Goal: Transaction & Acquisition: Obtain resource

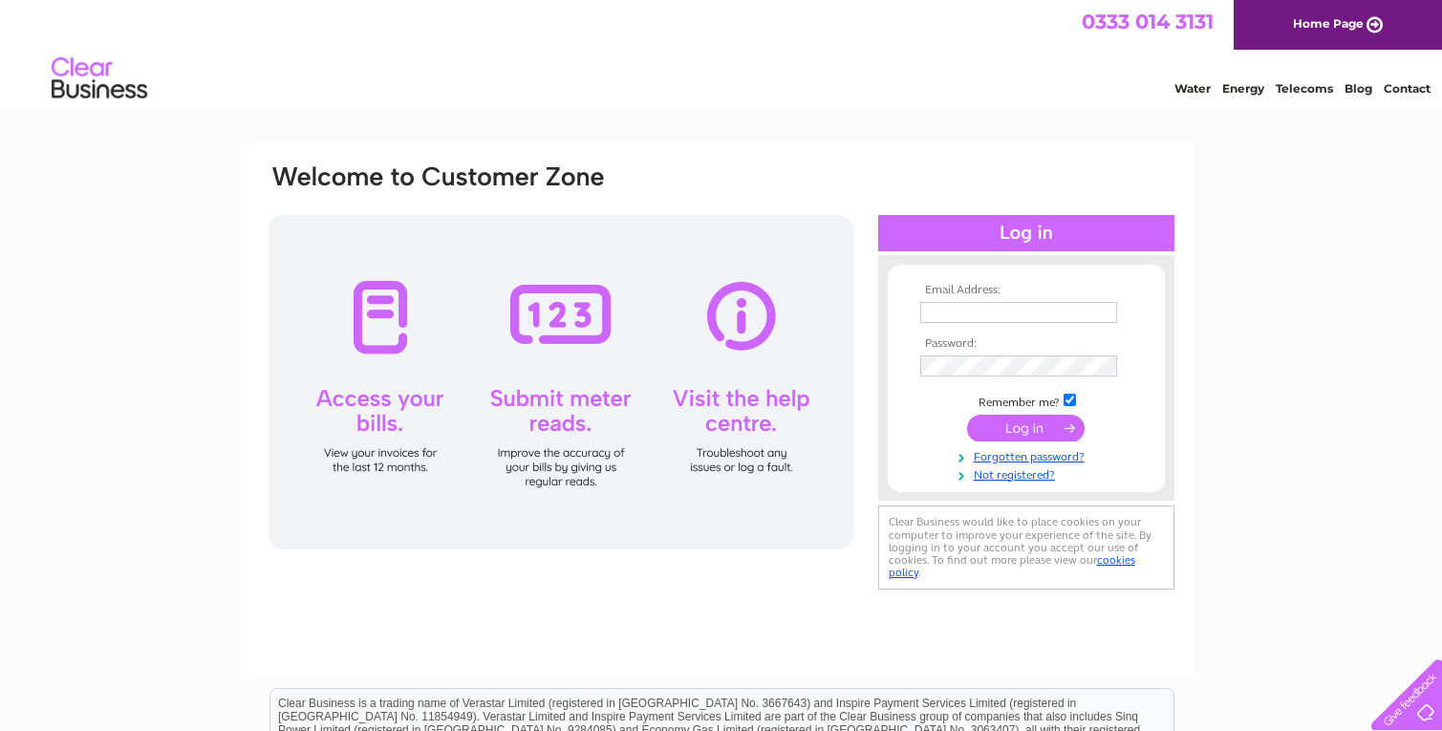
click at [1006, 312] on input "text" at bounding box center [1018, 312] width 197 height 21
type input "christian@dorinandcoppel.com"
click at [1016, 428] on input "submit" at bounding box center [1026, 430] width 118 height 27
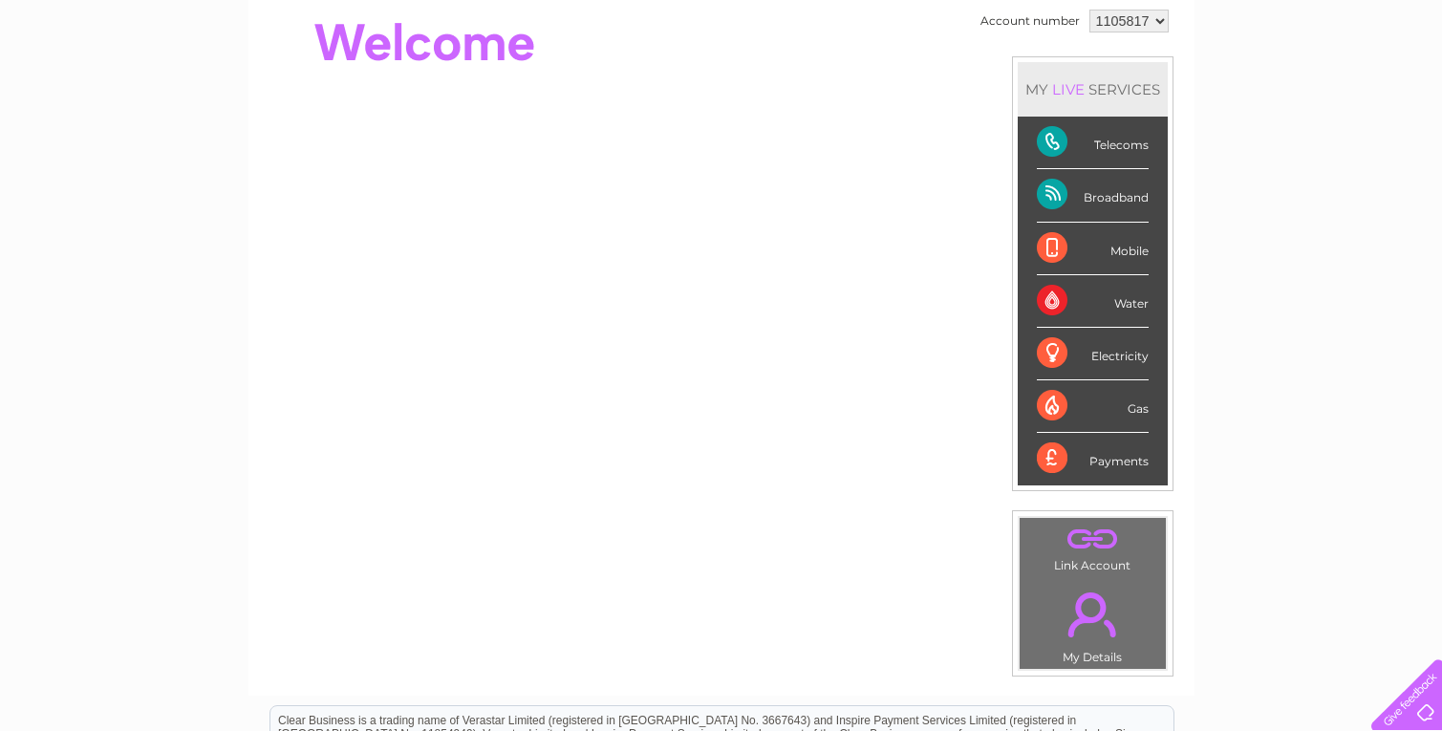
scroll to position [118, 0]
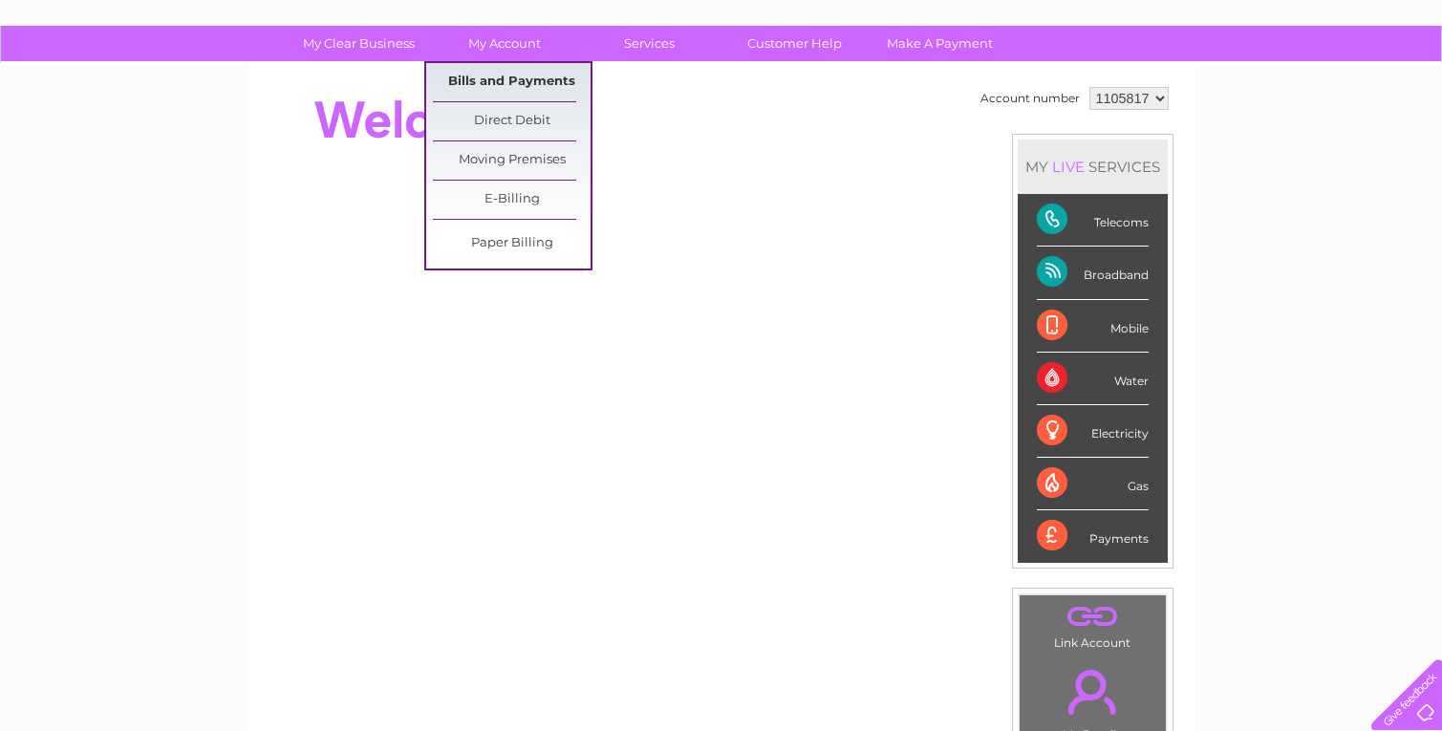
click at [502, 77] on link "Bills and Payments" at bounding box center [512, 82] width 158 height 38
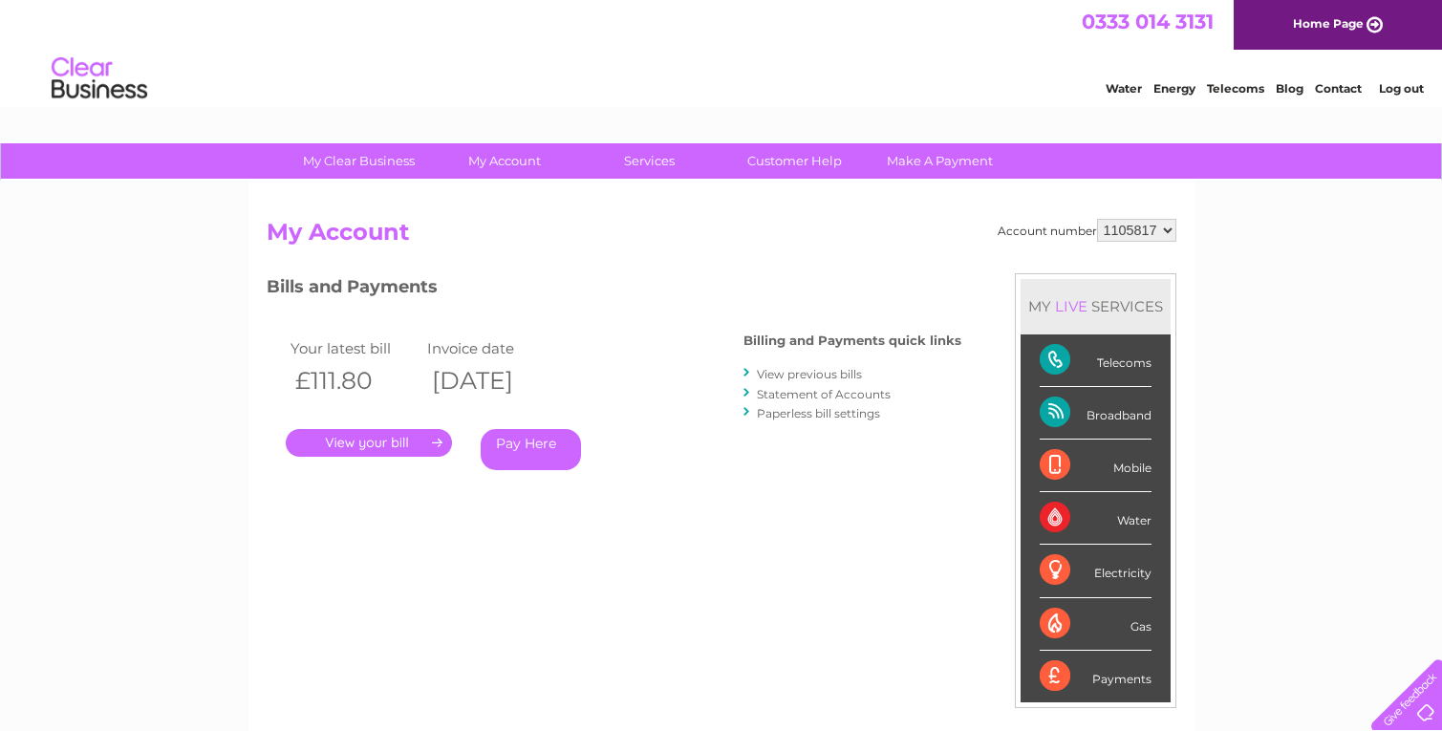
click at [368, 448] on link "." at bounding box center [369, 443] width 166 height 28
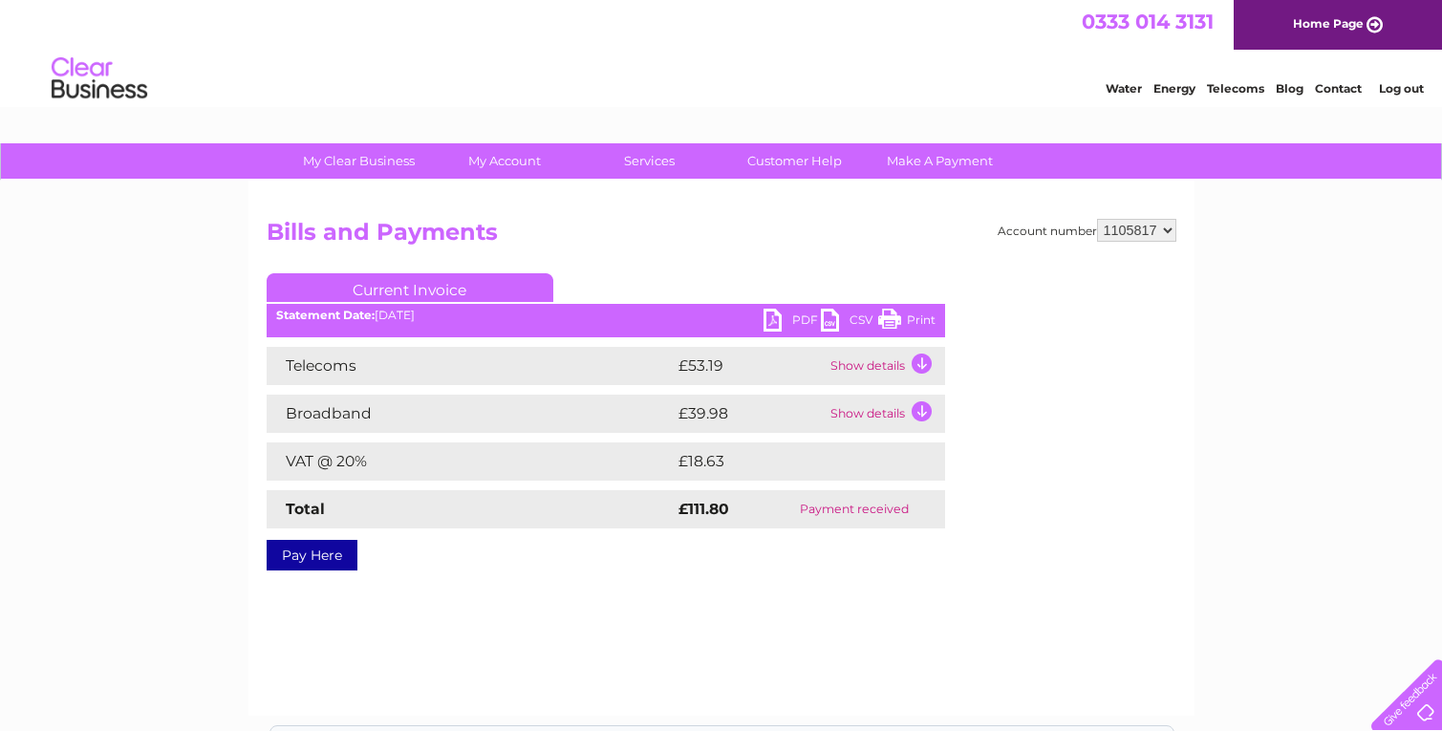
click at [797, 321] on link "PDF" at bounding box center [791, 323] width 57 height 28
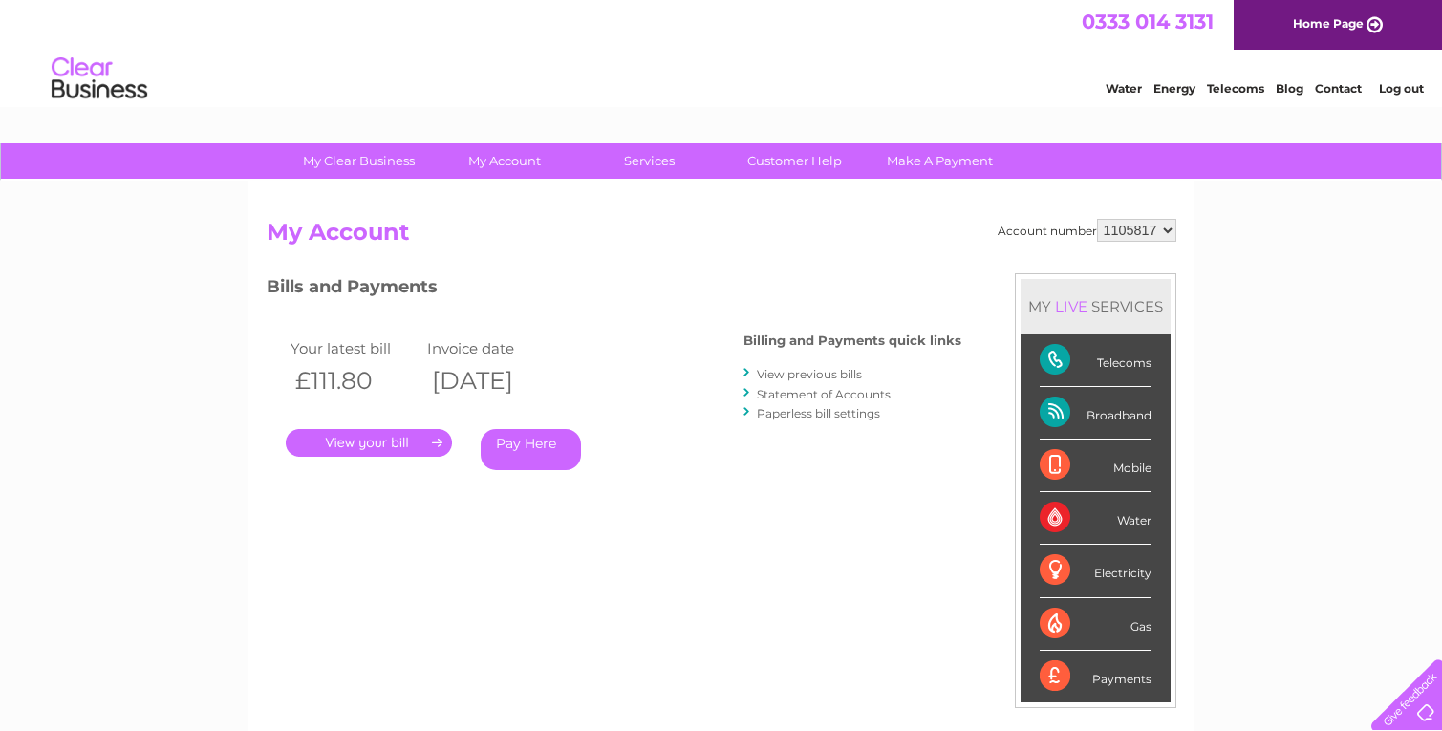
click at [807, 374] on link "View previous bills" at bounding box center [809, 374] width 105 height 14
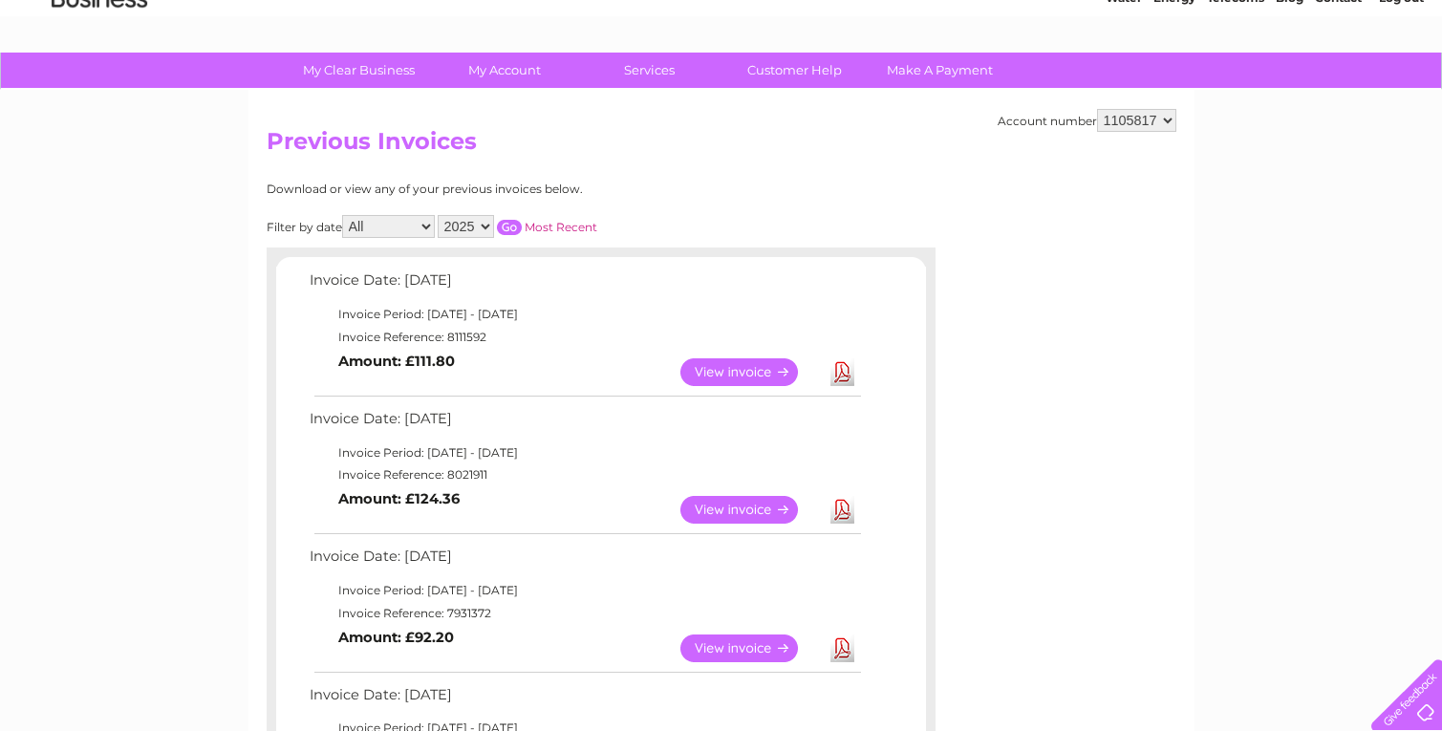
scroll to position [121, 0]
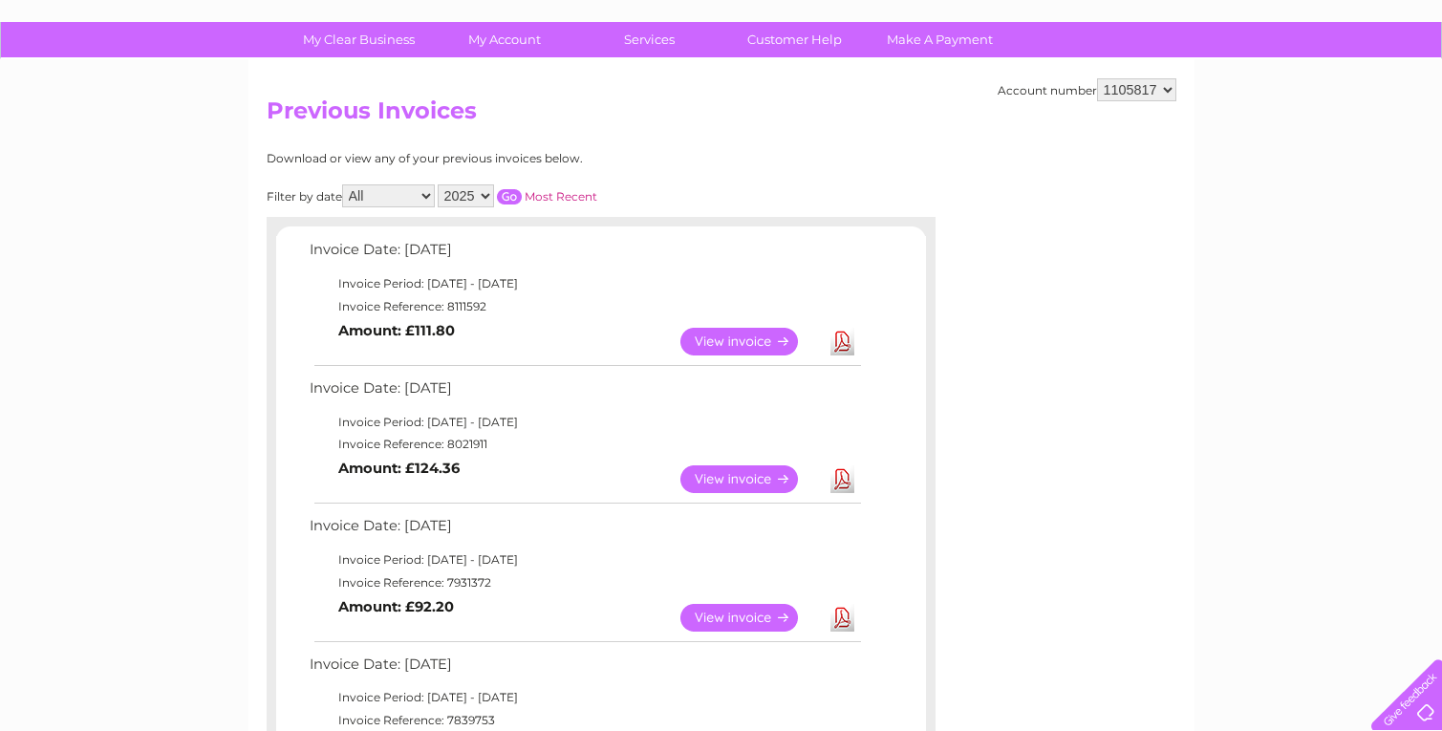
click at [847, 493] on td "Download" at bounding box center [841, 478] width 33 height 37
click at [843, 481] on link "Download" at bounding box center [842, 479] width 24 height 28
click at [844, 611] on link "Download" at bounding box center [842, 618] width 24 height 28
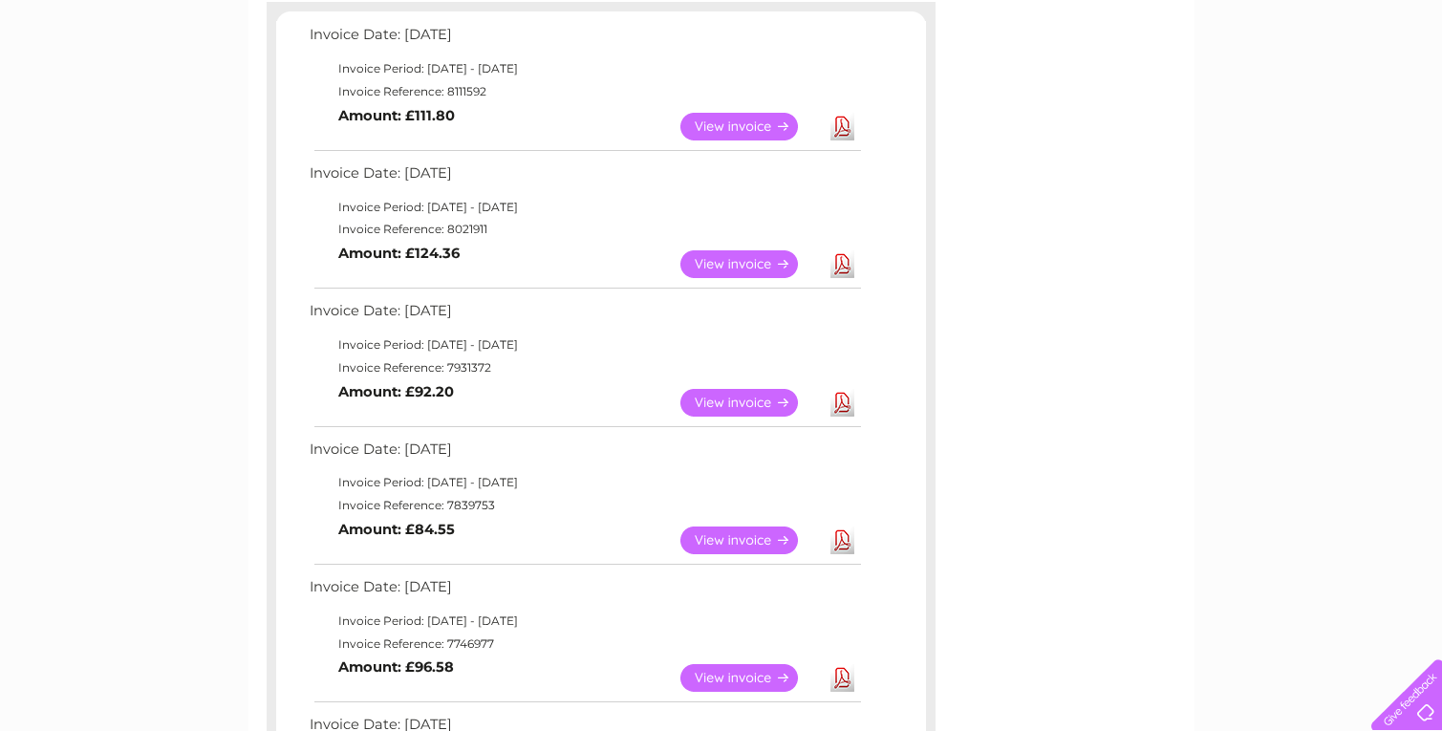
scroll to position [341, 0]
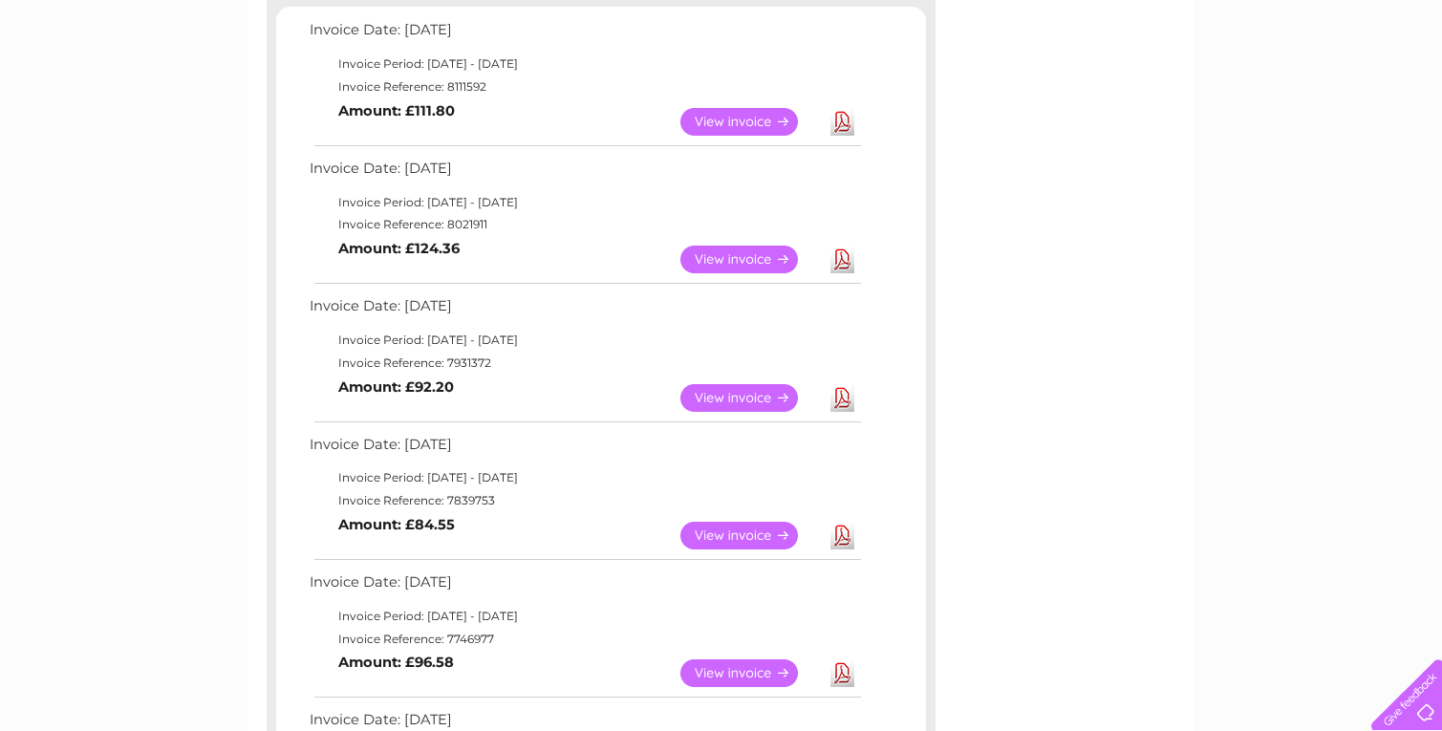
click at [839, 545] on link "Download" at bounding box center [842, 536] width 24 height 28
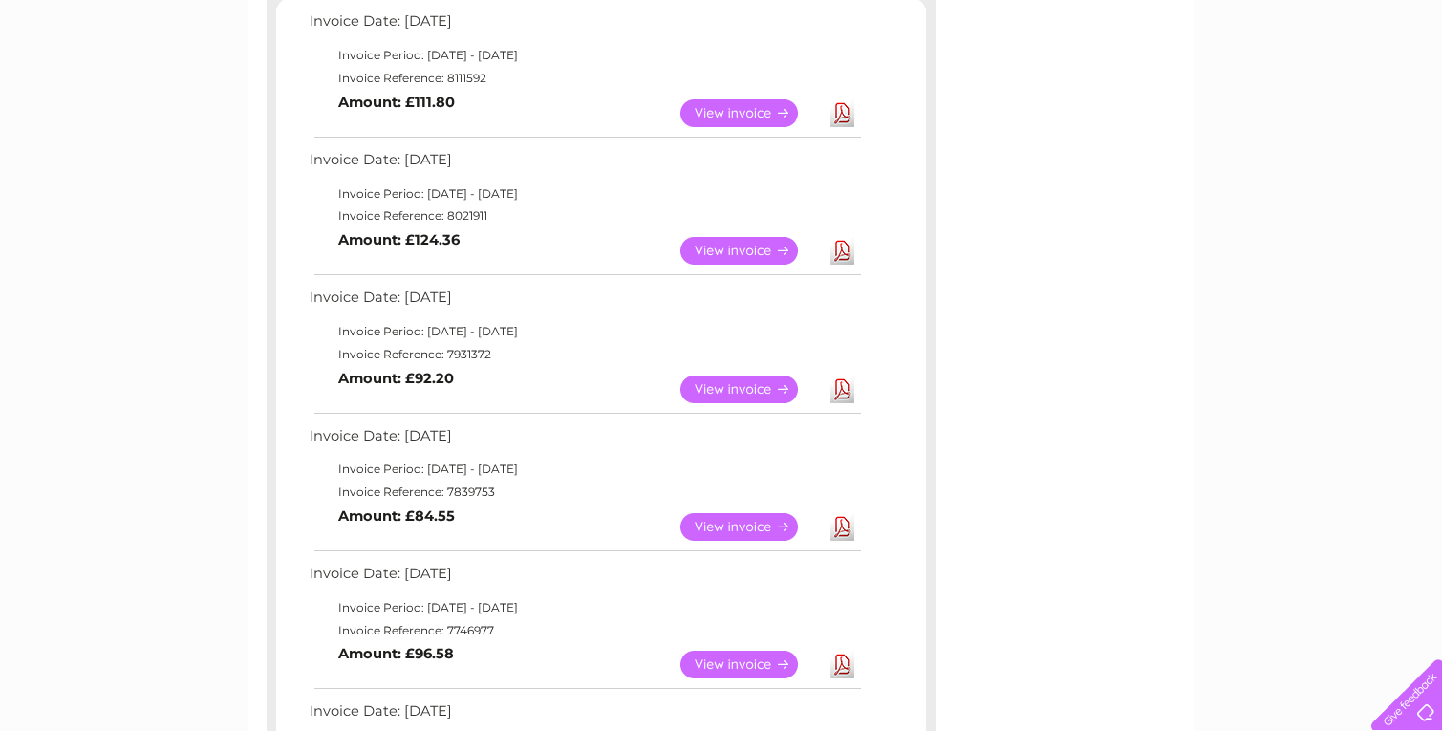
scroll to position [0, 0]
